Goal: Transaction & Acquisition: Purchase product/service

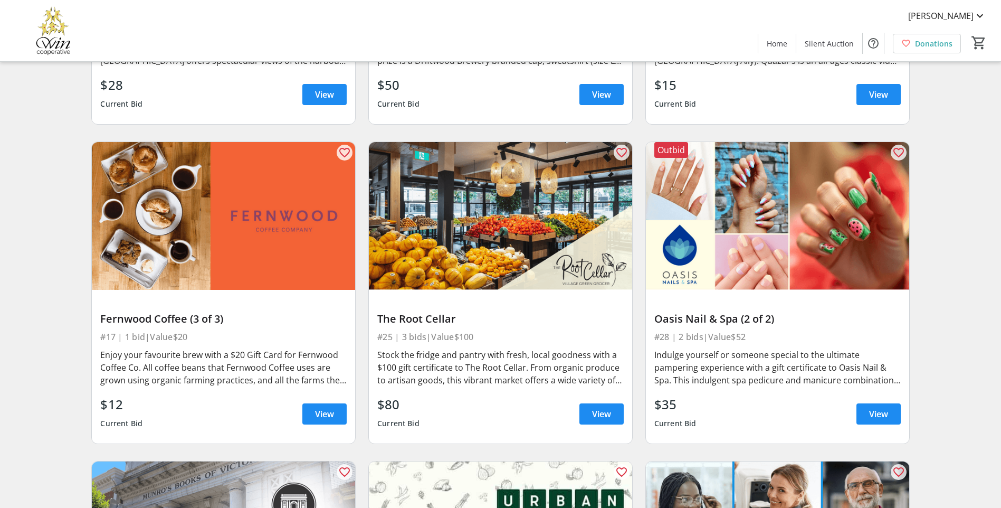
scroll to position [3640, 0]
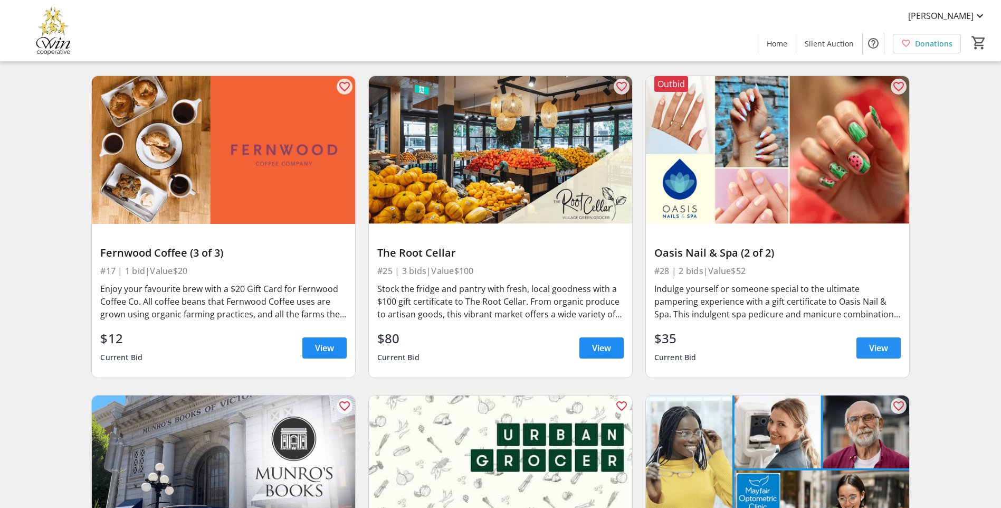
click at [862, 341] on span at bounding box center [878, 347] width 44 height 25
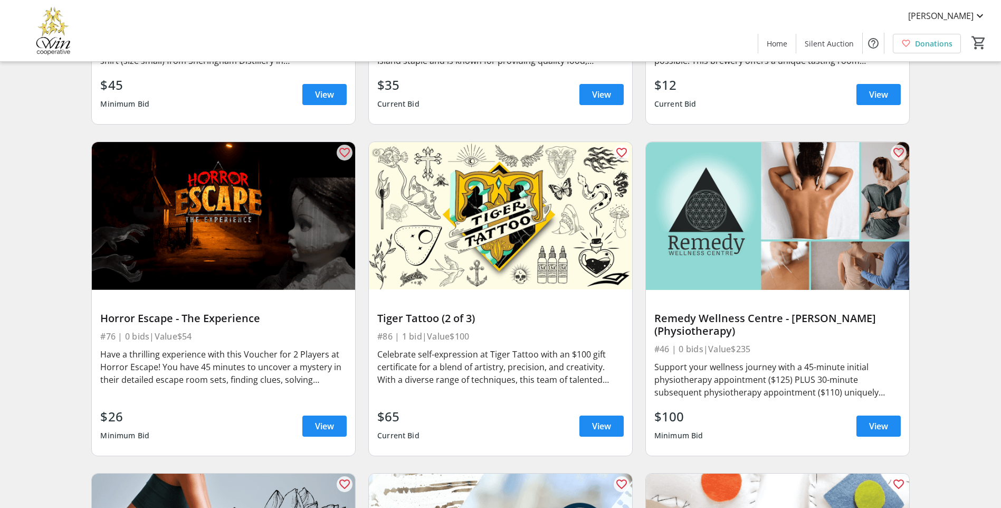
scroll to position [8494, 0]
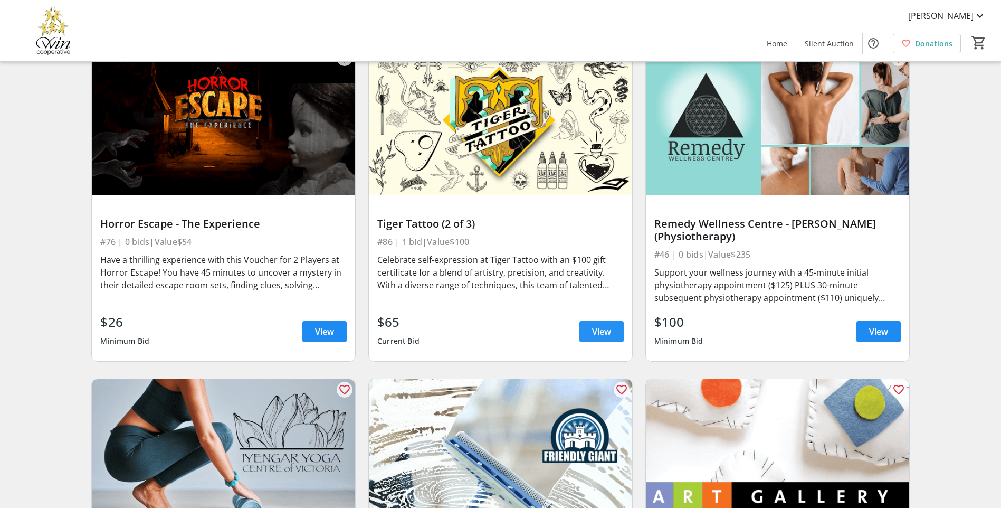
click at [588, 319] on span at bounding box center [601, 331] width 44 height 25
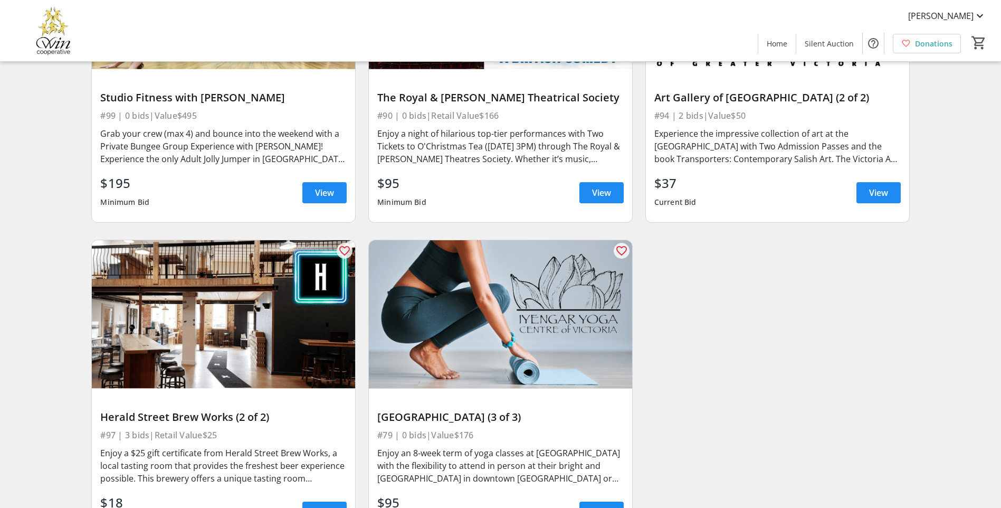
scroll to position [10295, 0]
